Goal: Navigation & Orientation: Find specific page/section

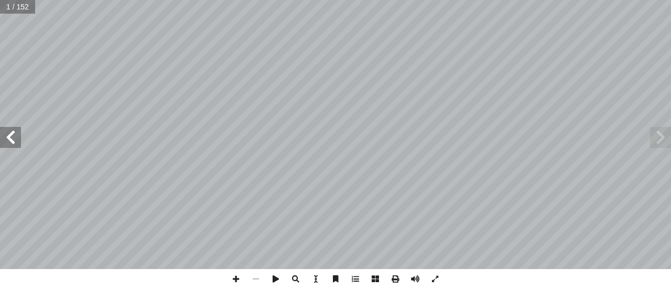
click at [8, 135] on span at bounding box center [10, 137] width 21 height 21
click at [241, 282] on span at bounding box center [236, 279] width 20 height 20
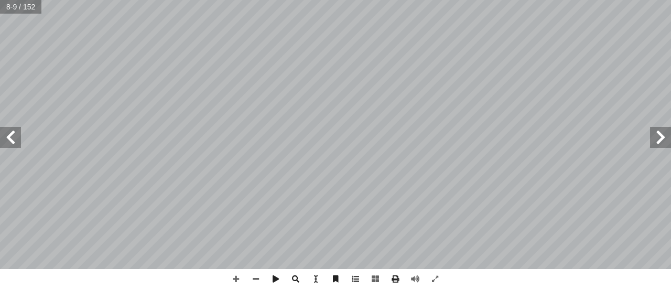
click at [13, 145] on span at bounding box center [10, 137] width 21 height 21
click at [654, 139] on span at bounding box center [660, 137] width 21 height 21
click at [16, 145] on span at bounding box center [10, 137] width 21 height 21
